Goal: Transaction & Acquisition: Subscribe to service/newsletter

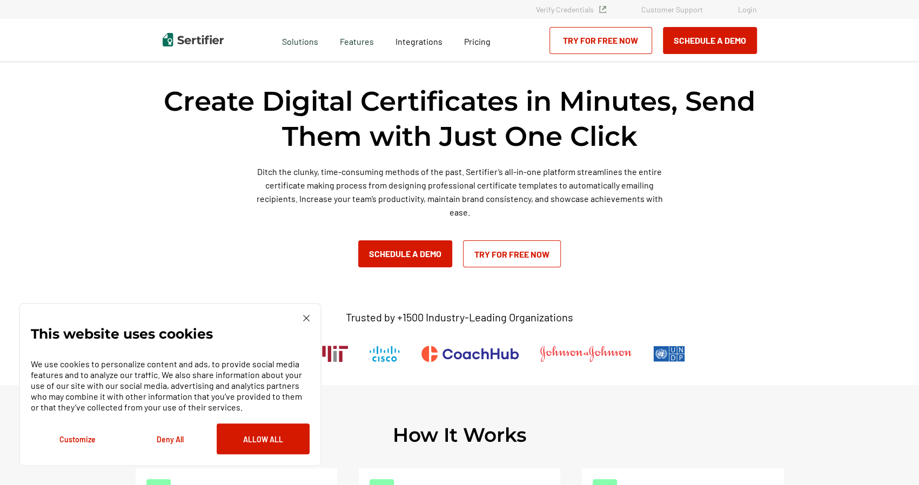
click at [310, 322] on div "This website uses cookies We use cookies to personalize content and ads, to pro…" at bounding box center [170, 384] width 303 height 163
click at [309, 319] on div "This website uses cookies We use cookies to personalize content and ads, to pro…" at bounding box center [170, 384] width 303 height 163
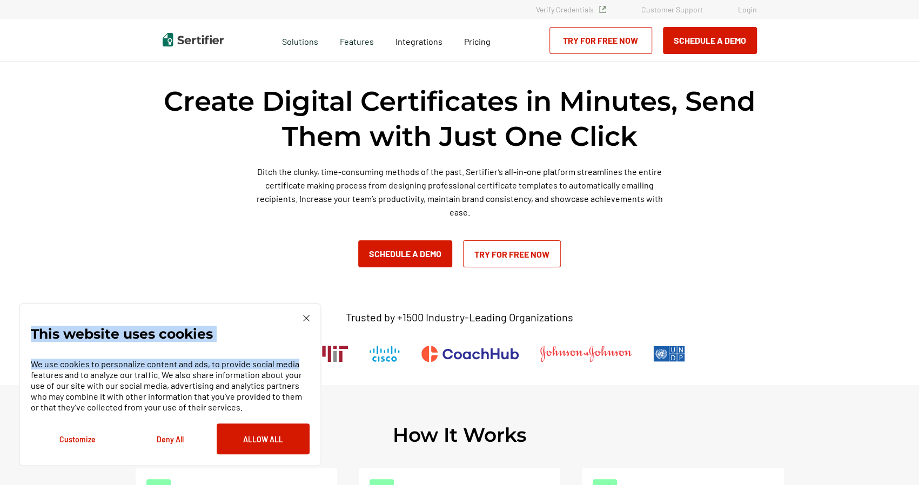
click at [303, 321] on img at bounding box center [306, 318] width 6 height 6
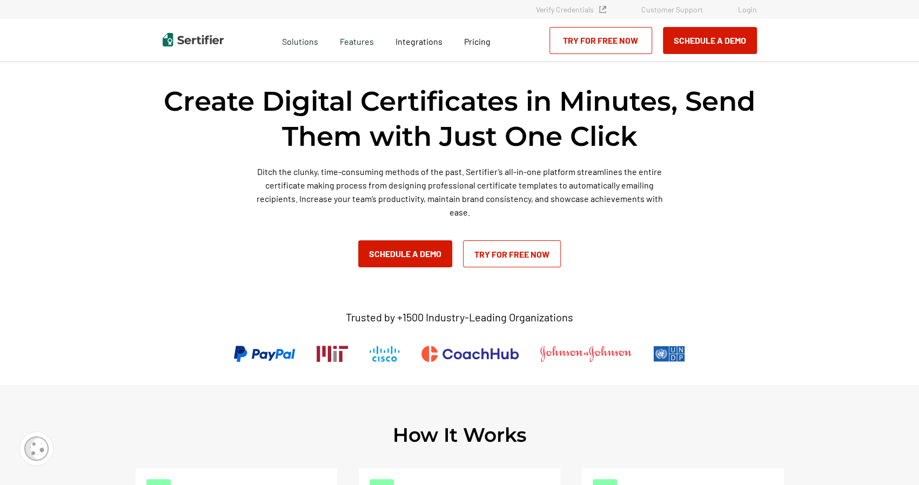
click at [533, 258] on link "Try for Free Now" at bounding box center [512, 254] width 98 height 27
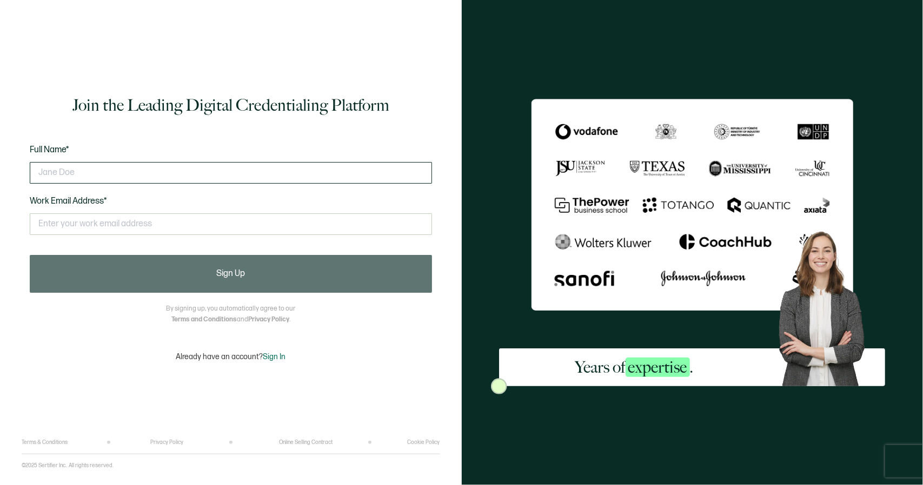
click at [169, 171] on input "text" at bounding box center [231, 173] width 402 height 22
click at [128, 174] on input "text" at bounding box center [231, 173] width 402 height 22
type input "charles"
click at [126, 222] on input "text" at bounding box center [231, 224] width 402 height 22
type input "ddxzcl@gmail.com"
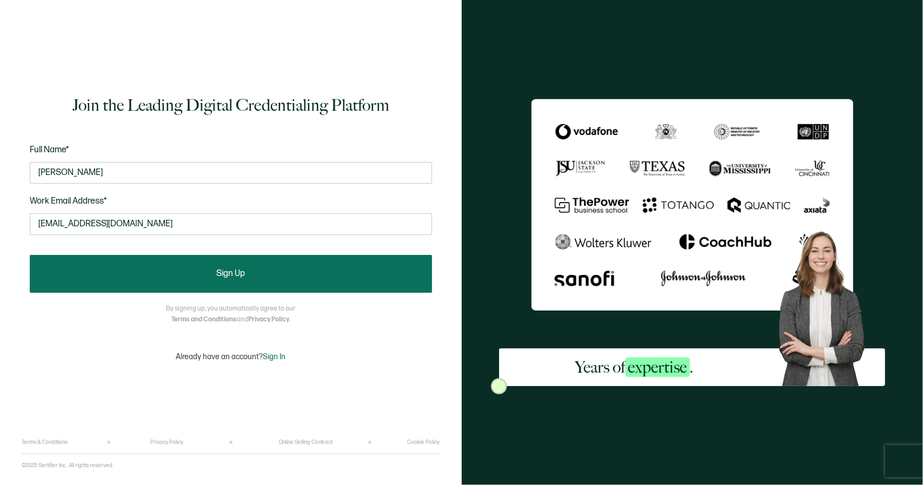
click at [189, 269] on button "Sign Up" at bounding box center [231, 274] width 402 height 38
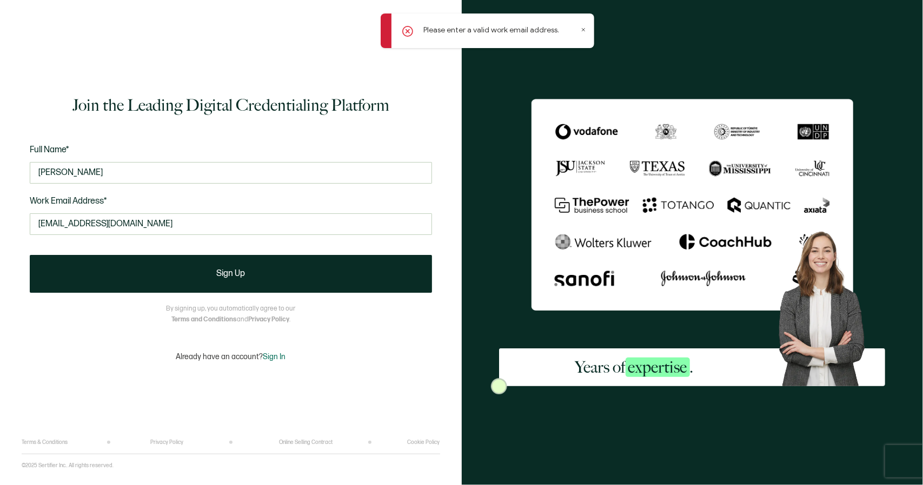
click at [582, 29] on icon at bounding box center [583, 30] width 3 height 3
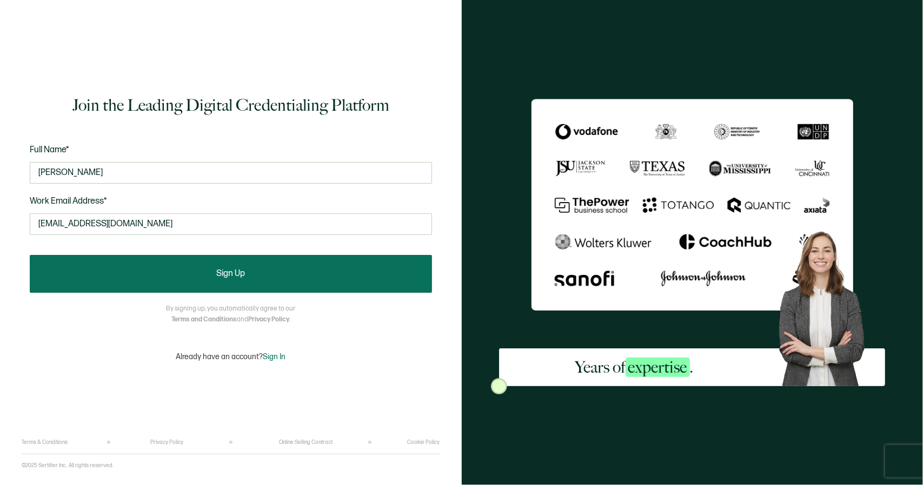
click at [166, 271] on button "Sign Up" at bounding box center [231, 274] width 402 height 38
